Goal: Complete application form

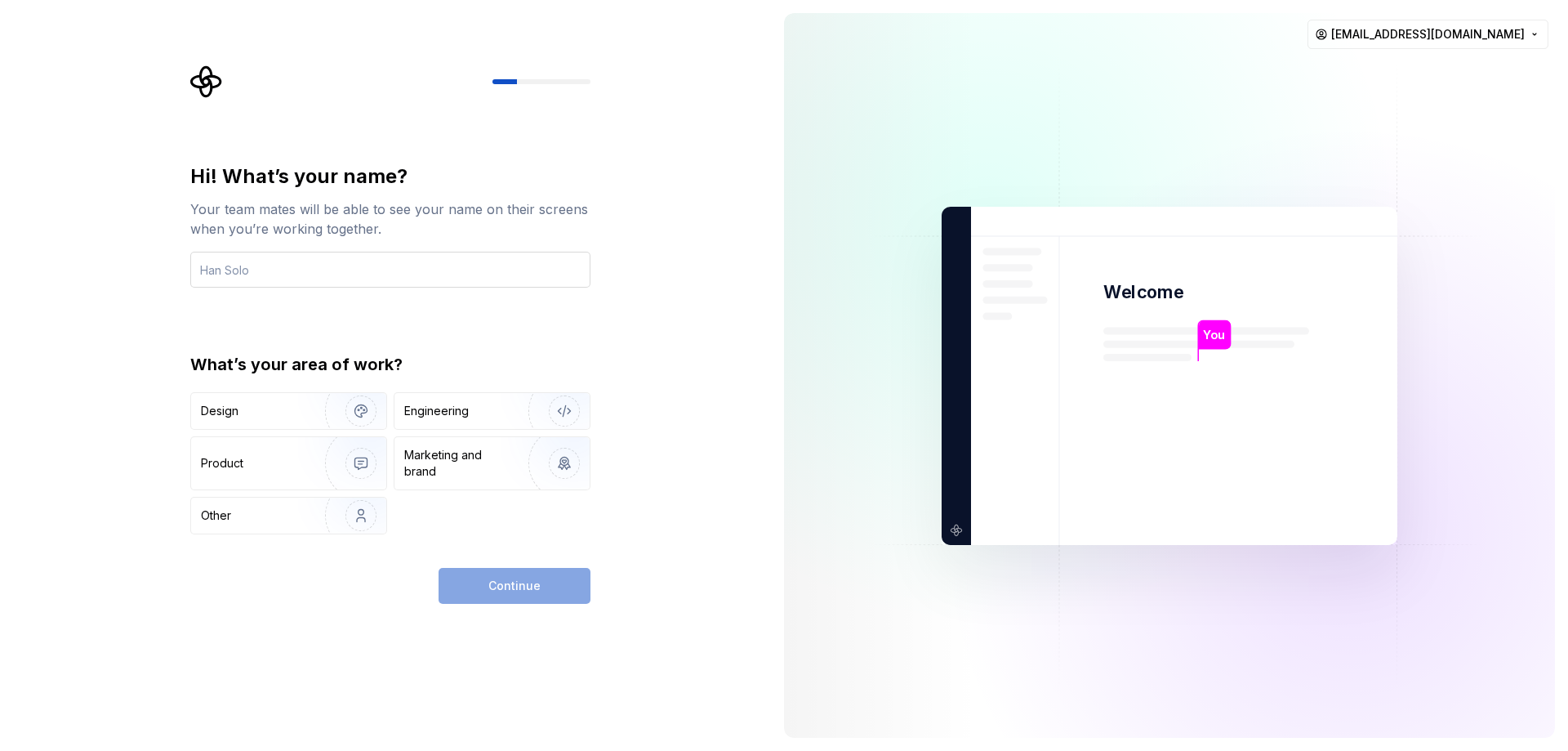
click at [244, 282] on input "text" at bounding box center [390, 269] width 400 height 36
type input "Rav"
click at [137, 547] on div "Hi! What’s your name? Your team mates will be able to see your name on their sc…" at bounding box center [386, 376] width 771 height 751
click at [250, 463] on div "Product" at bounding box center [255, 463] width 108 height 17
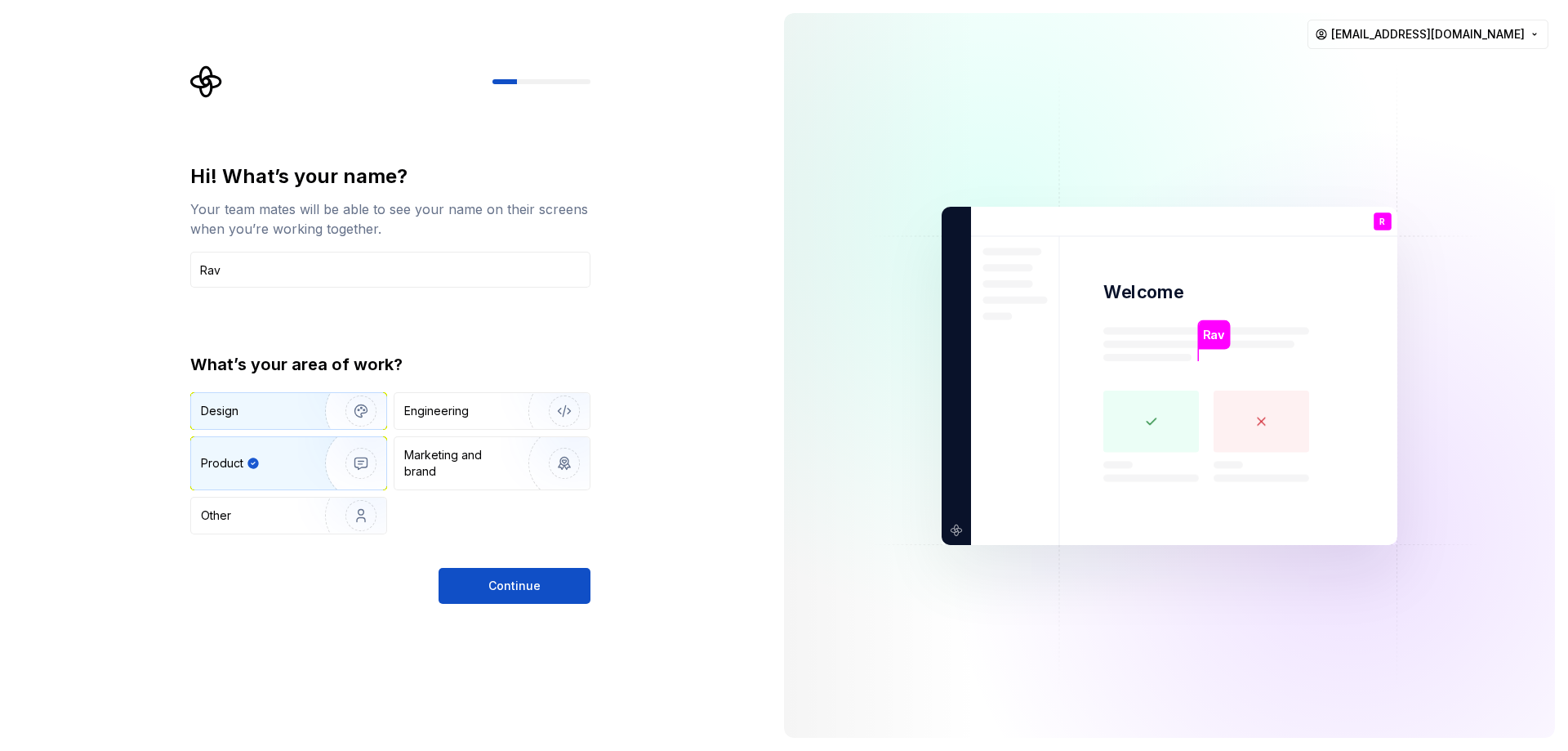
click at [264, 415] on div "Design" at bounding box center [253, 411] width 103 height 17
click at [262, 465] on div "Product" at bounding box center [255, 463] width 108 height 17
click at [486, 588] on button "Continue" at bounding box center [514, 585] width 152 height 36
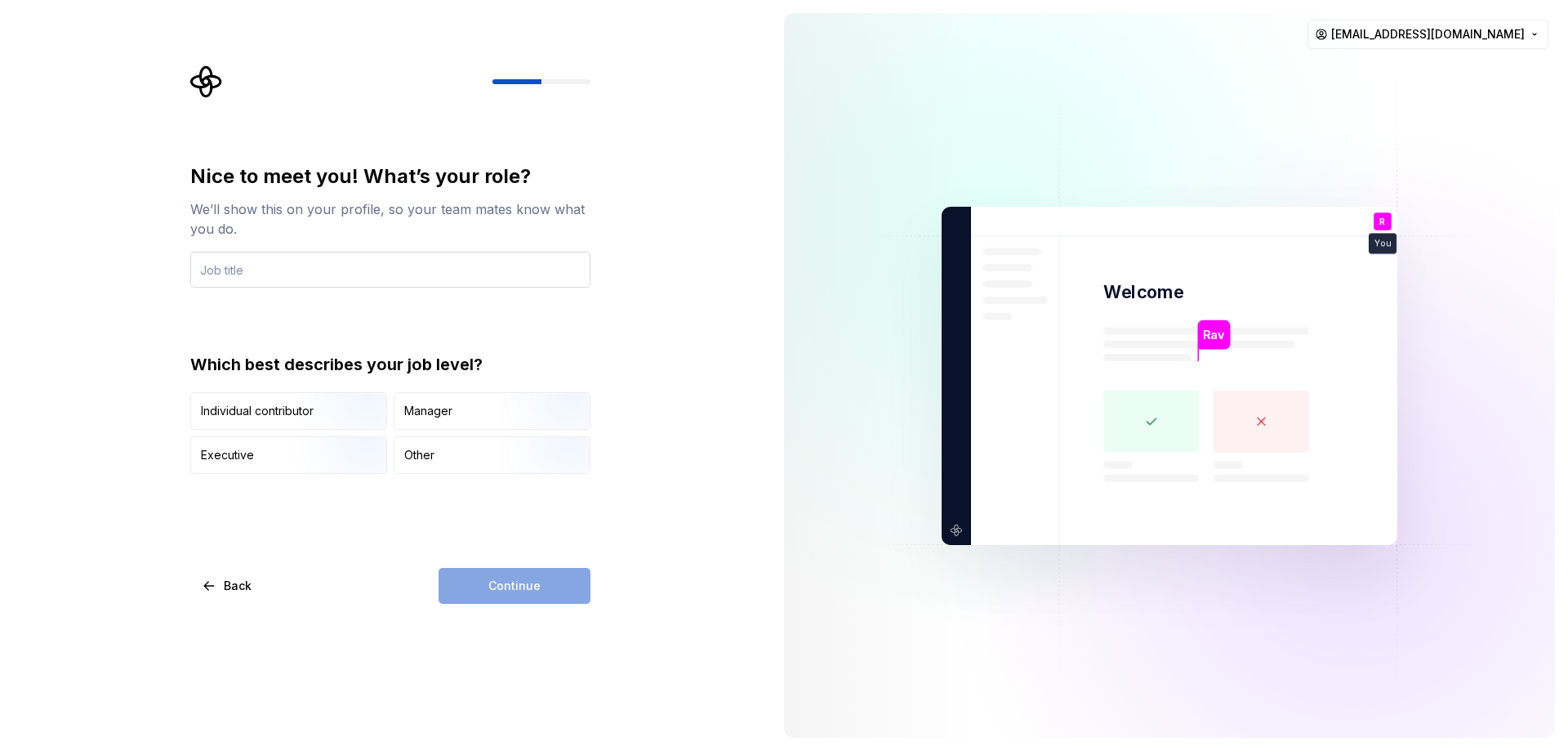
click at [283, 266] on input "text" at bounding box center [390, 269] width 400 height 36
click at [279, 276] on input "text" at bounding box center [390, 269] width 400 height 36
type input "Designer"
click at [220, 394] on div "Individual contributor" at bounding box center [289, 411] width 196 height 36
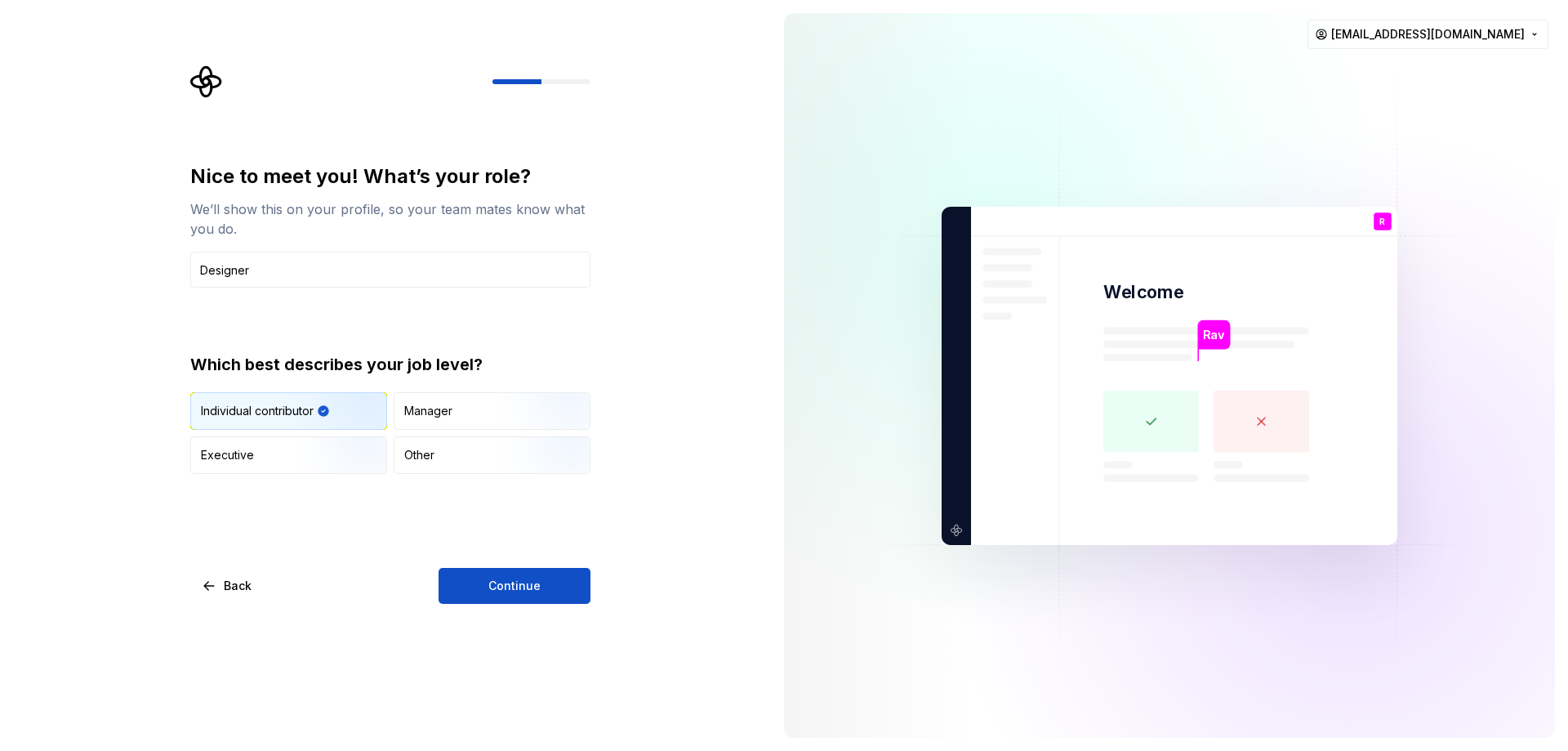
click at [516, 569] on button "Continue" at bounding box center [514, 585] width 152 height 36
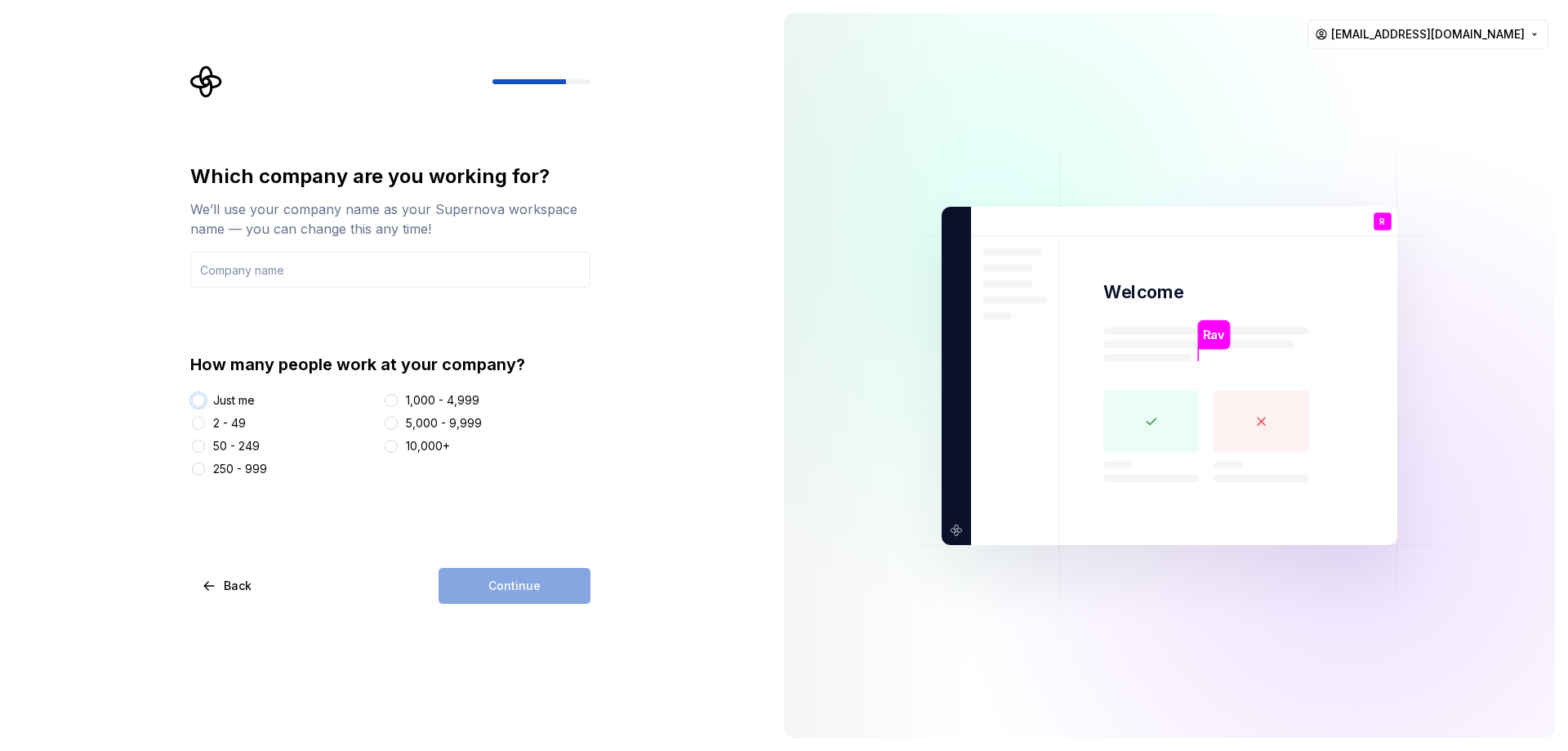
click at [205, 403] on div at bounding box center [198, 400] width 17 height 17
click at [196, 403] on button "Just me" at bounding box center [198, 400] width 13 height 13
click at [508, 586] on div "Continue" at bounding box center [514, 585] width 152 height 36
click at [527, 590] on div "Continue" at bounding box center [514, 585] width 152 height 36
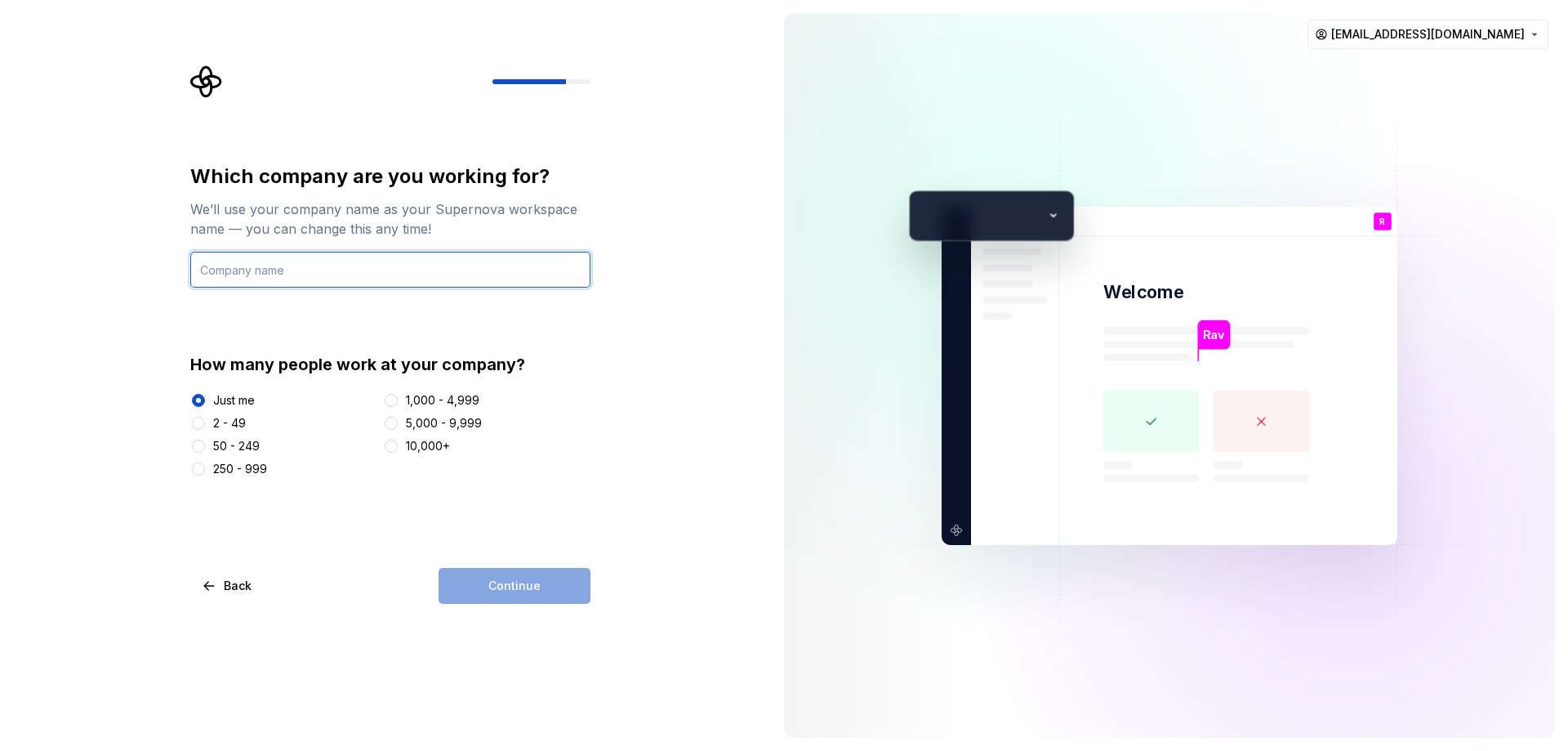
click at [246, 274] on input "text" at bounding box center [390, 269] width 400 height 36
type input "[PERSON_NAME]"
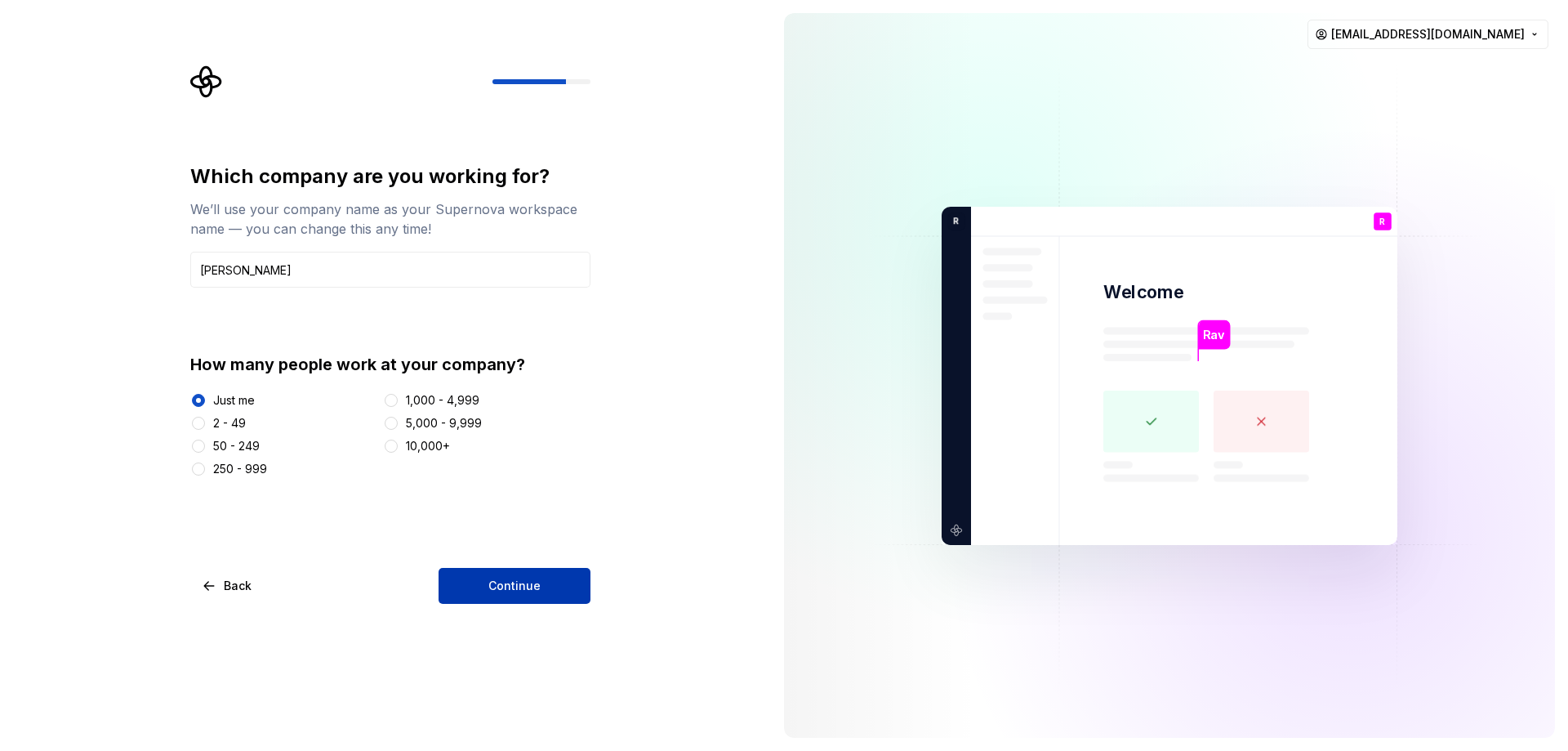
click at [544, 574] on button "Continue" at bounding box center [514, 585] width 152 height 36
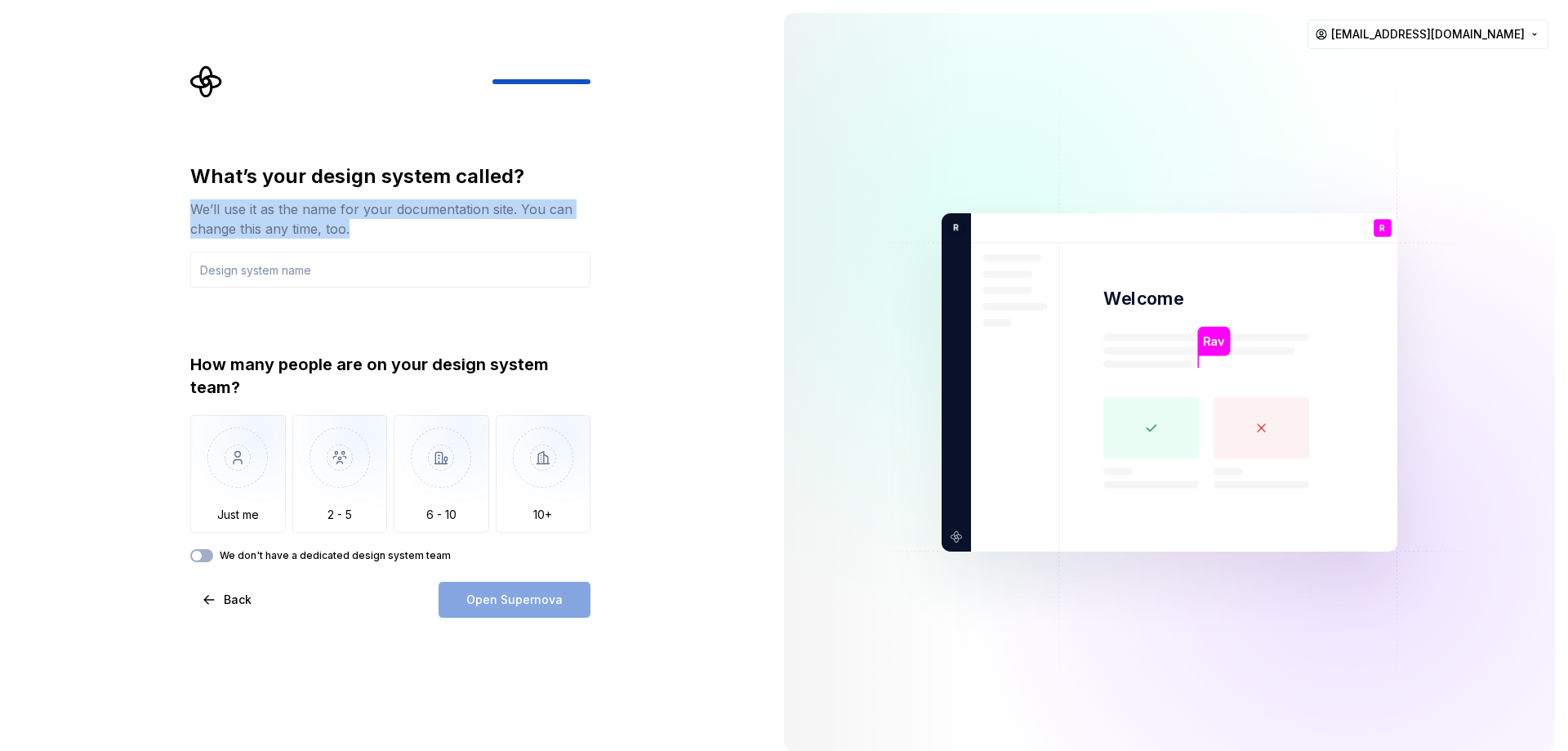
drag, startPoint x: 182, startPoint y: 211, endPoint x: 396, endPoint y: 238, distance: 215.7
click at [396, 238] on div "What’s your design system called? We’ll use it as the name for your documentati…" at bounding box center [396, 341] width 430 height 553
click at [303, 264] on input "text" at bounding box center [390, 269] width 400 height 36
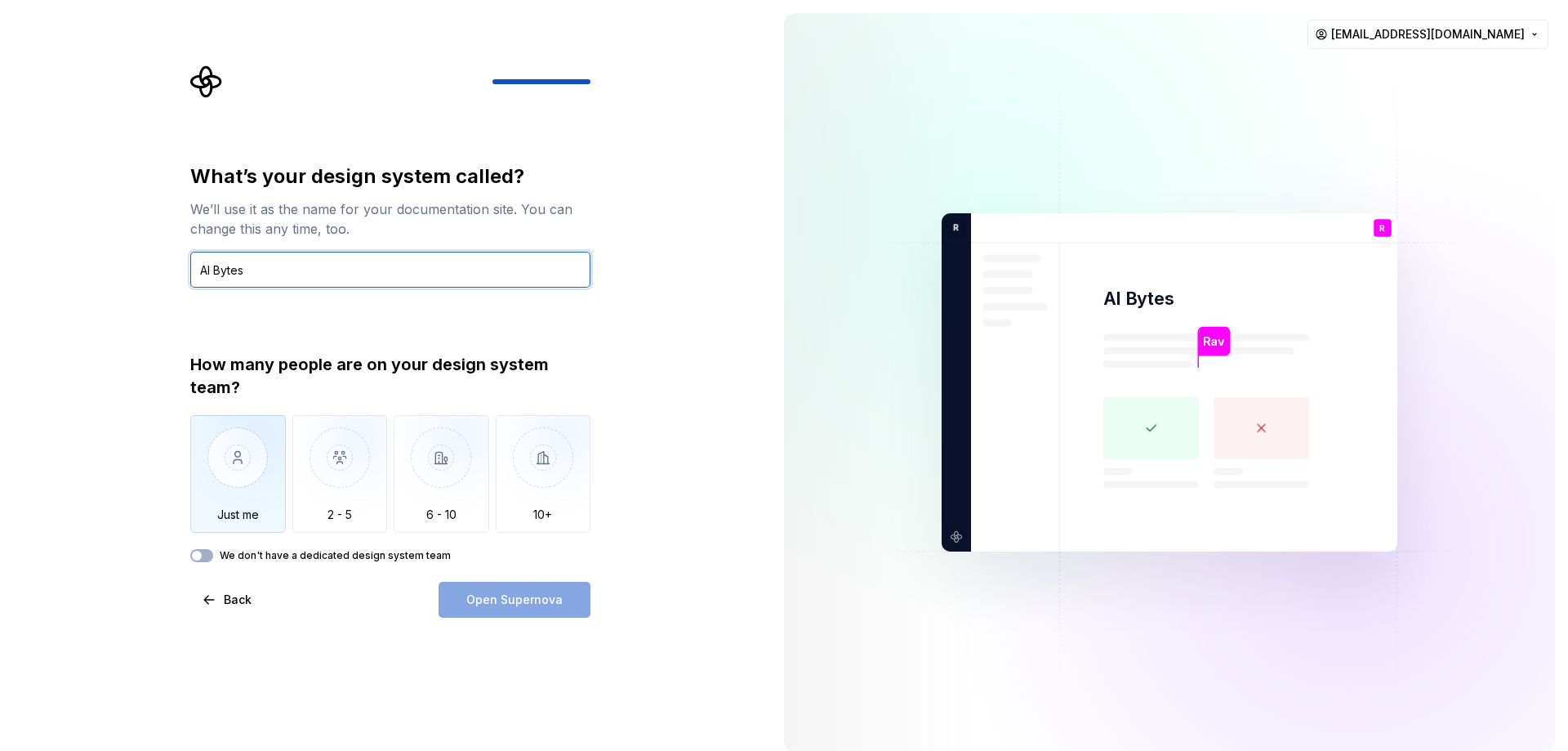
type input "AI Bytes"
click at [240, 454] on img "button" at bounding box center [238, 470] width 96 height 110
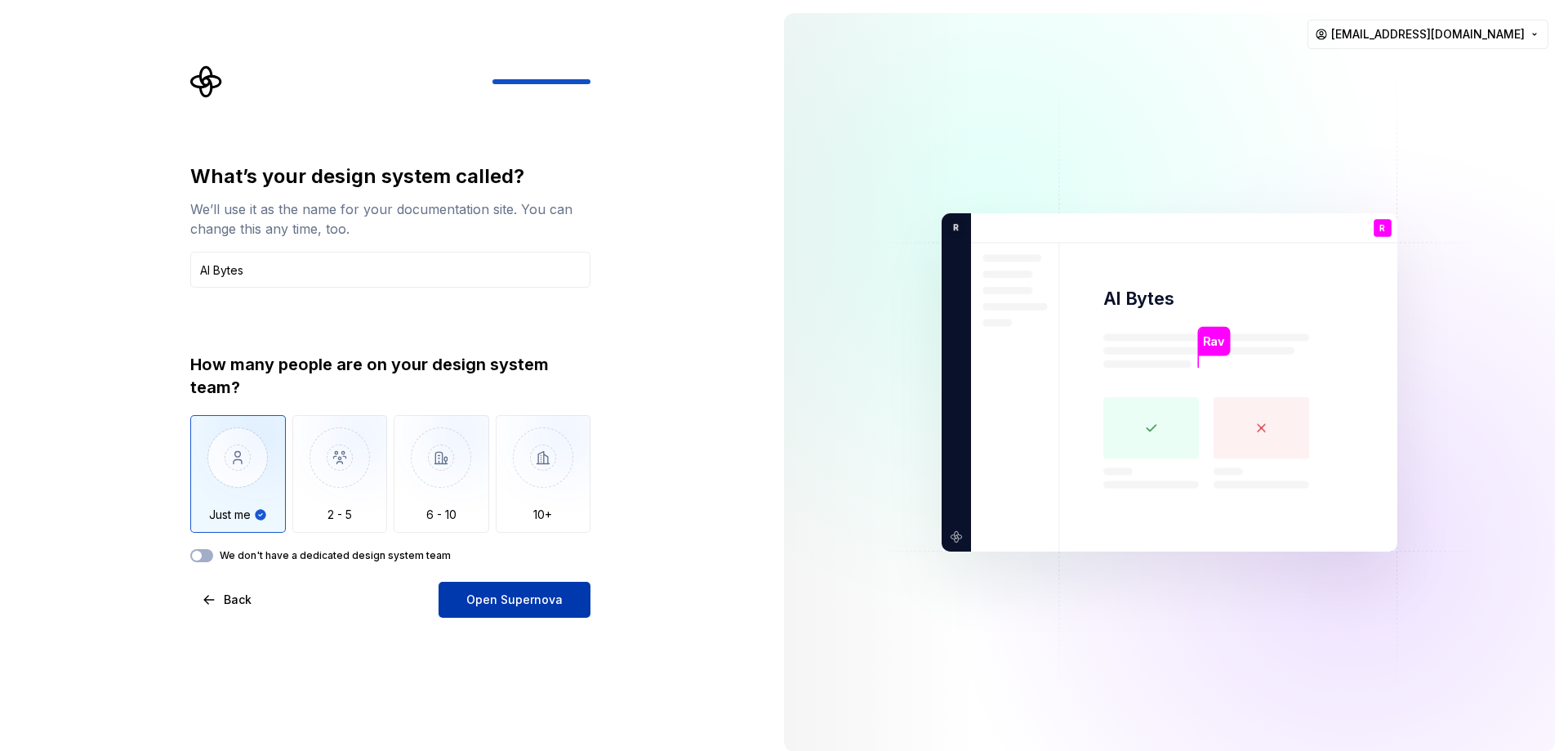
click at [524, 602] on span "Open Supernova" at bounding box center [515, 600] width 96 height 17
